Goal: Task Accomplishment & Management: Manage account settings

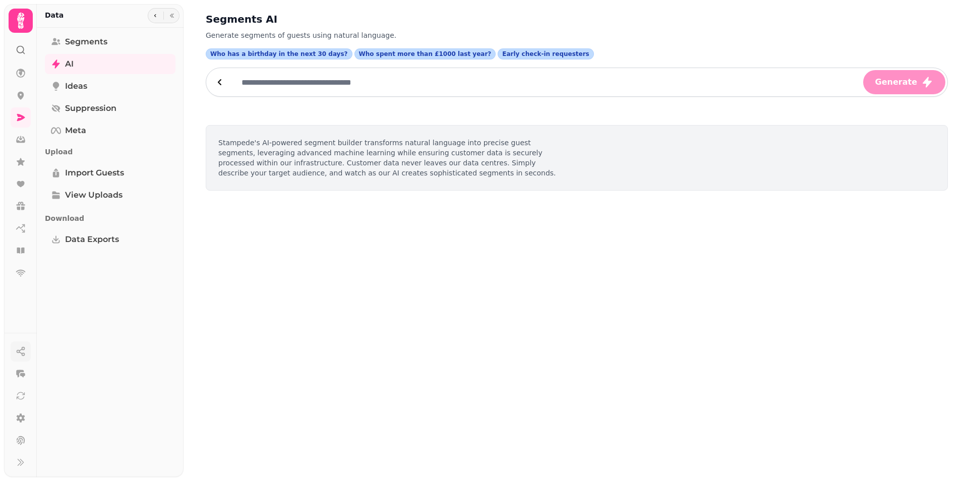
click at [21, 352] on icon "button" at bounding box center [21, 351] width 10 height 10
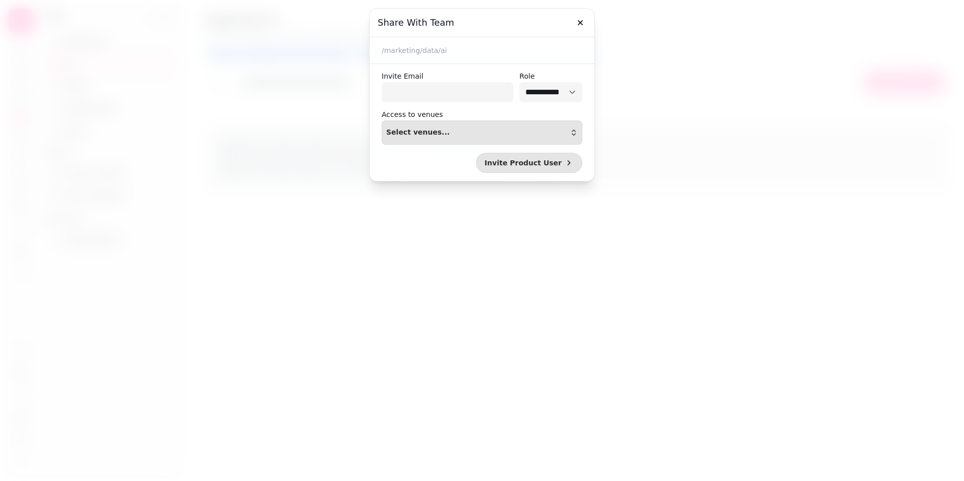
select select "*****"
click at [578, 22] on icon "button" at bounding box center [580, 23] width 10 height 10
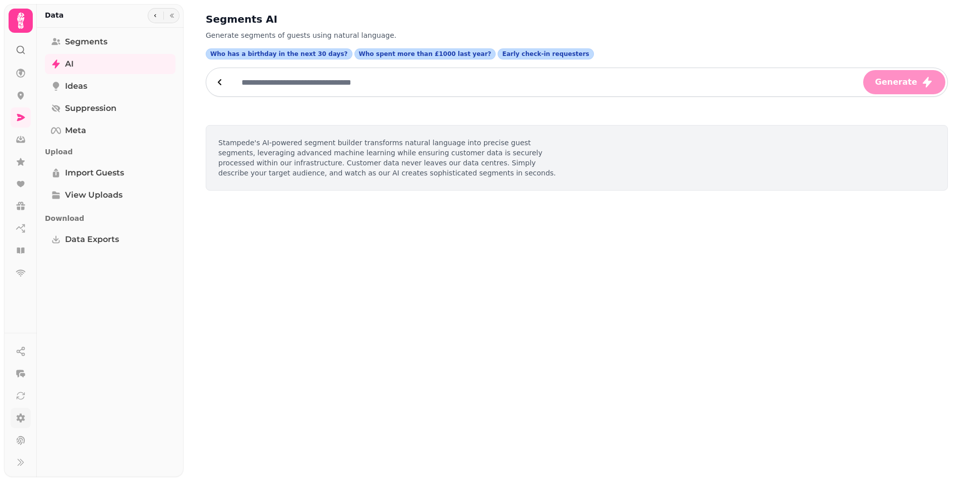
click at [17, 422] on icon at bounding box center [21, 418] width 10 height 10
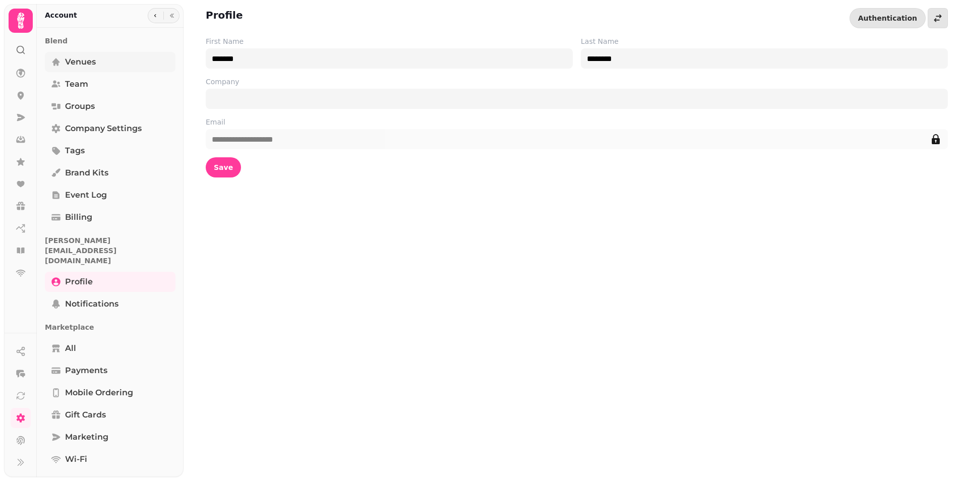
click at [81, 60] on span "Venues" at bounding box center [80, 62] width 31 height 12
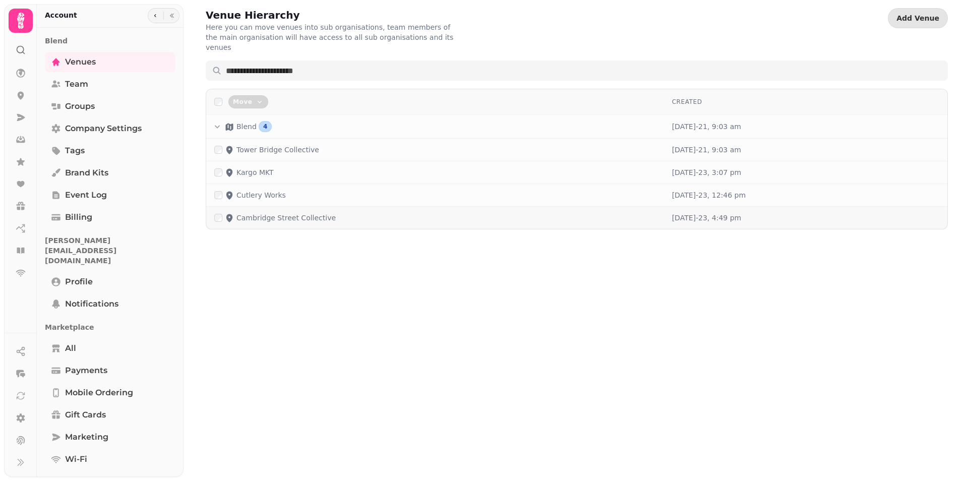
click at [253, 213] on p "Cambridge Street Collective" at bounding box center [286, 218] width 99 height 10
click at [236, 213] on div "Cambridge Street Collective" at bounding box center [275, 218] width 122 height 10
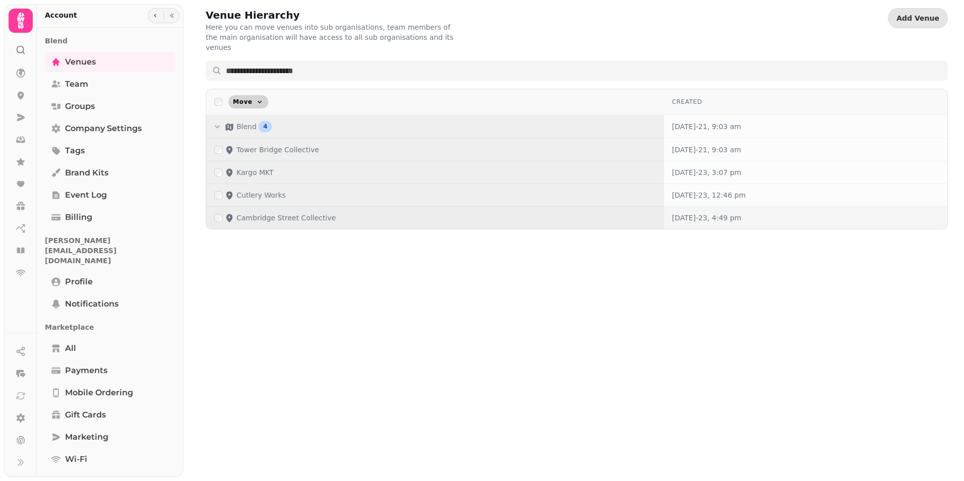
click at [258, 101] on icon "button" at bounding box center [260, 102] width 4 height 3
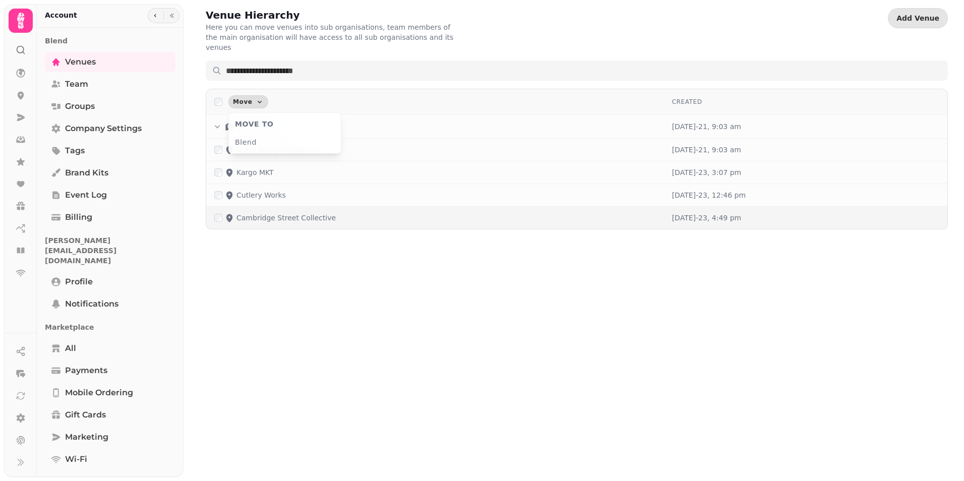
click at [242, 324] on div "Venue Hierarchy Here you can move venues into sub organisations, team members o…" at bounding box center [574, 240] width 781 height 481
click at [145, 126] on link "Company settings" at bounding box center [110, 129] width 131 height 20
select select "**********"
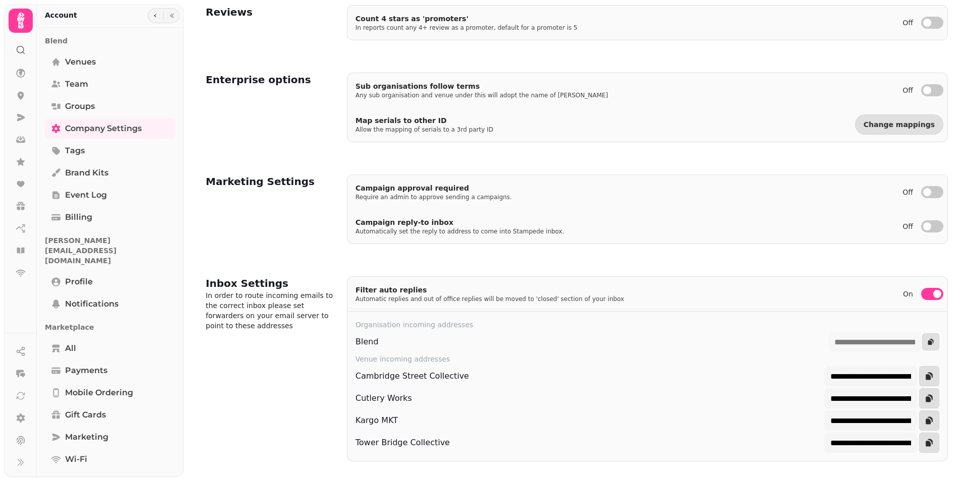
scroll to position [320, 0]
